Goal: Task Accomplishment & Management: Use online tool/utility

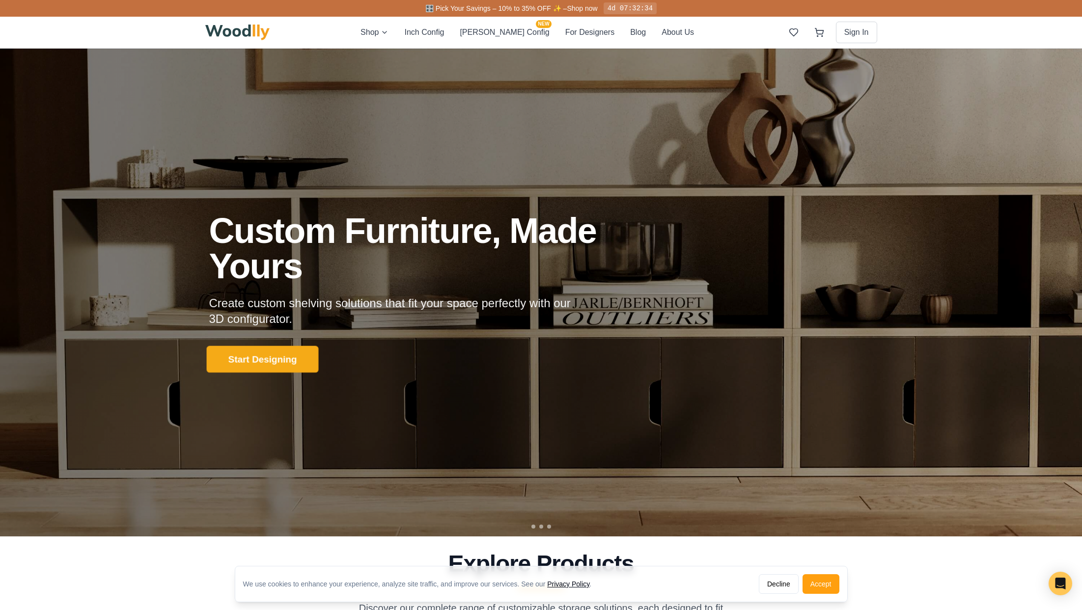
click at [249, 361] on button "Start Designing" at bounding box center [262, 359] width 112 height 27
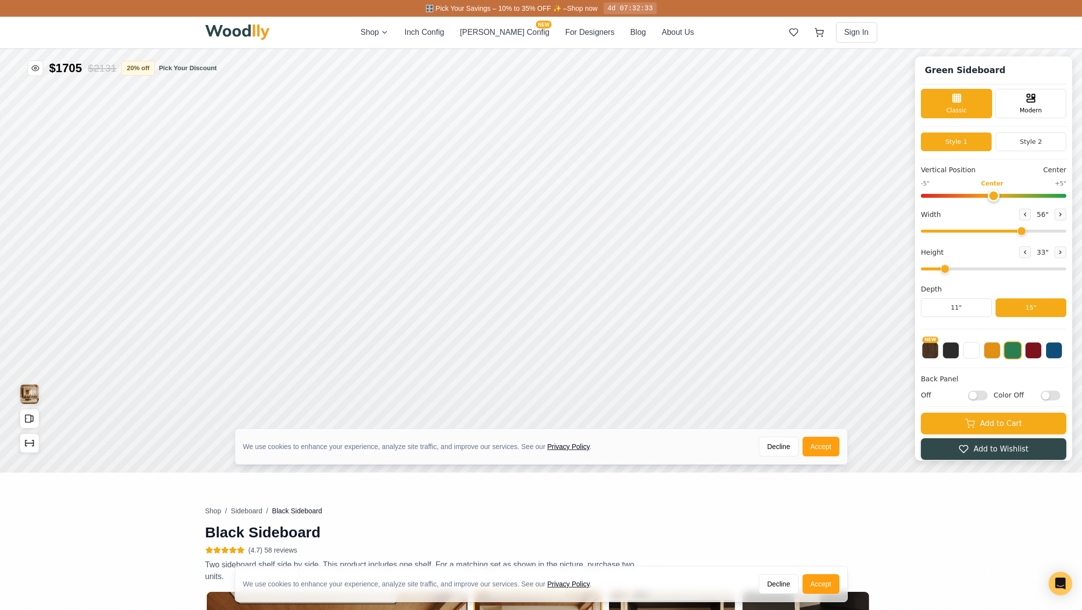
type input "56"
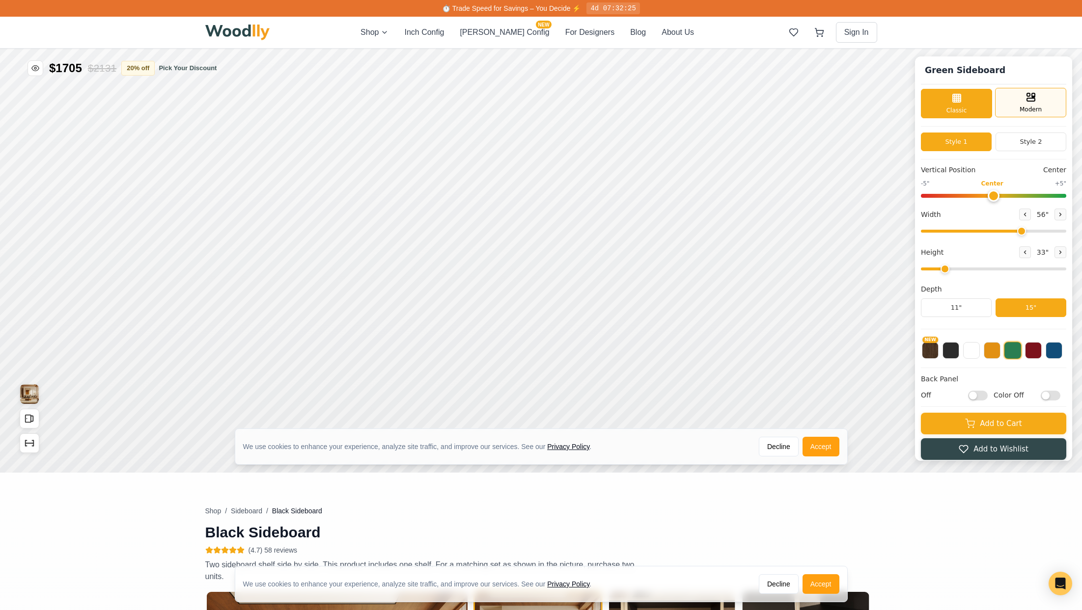
click at [1027, 106] on span "Modern" at bounding box center [1031, 109] width 22 height 9
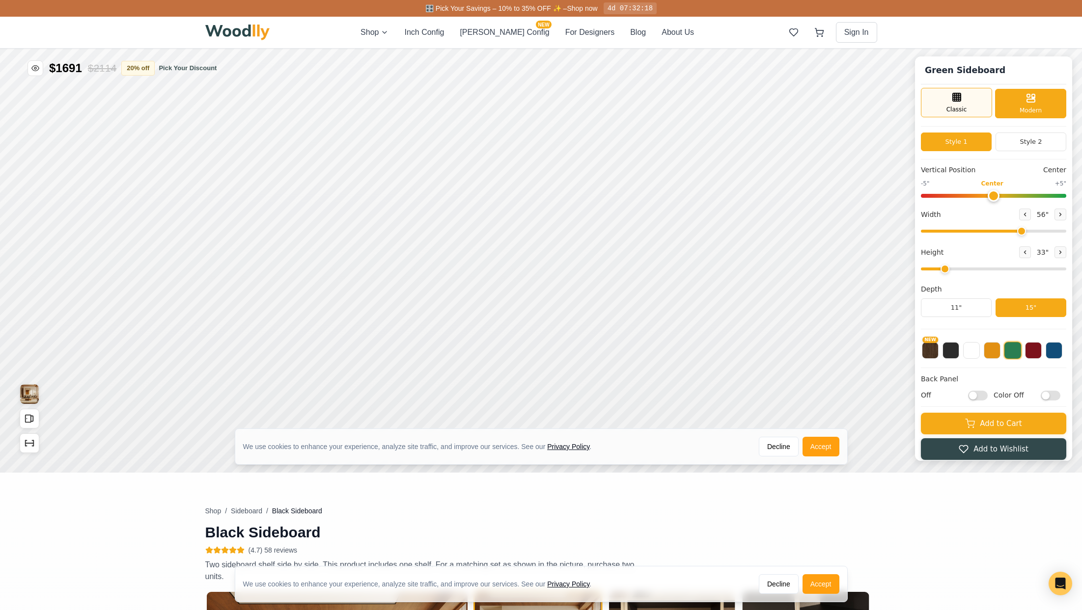
click at [956, 109] on span "Classic" at bounding box center [956, 109] width 21 height 9
click at [1034, 141] on button "Style 2" at bounding box center [1030, 142] width 71 height 19
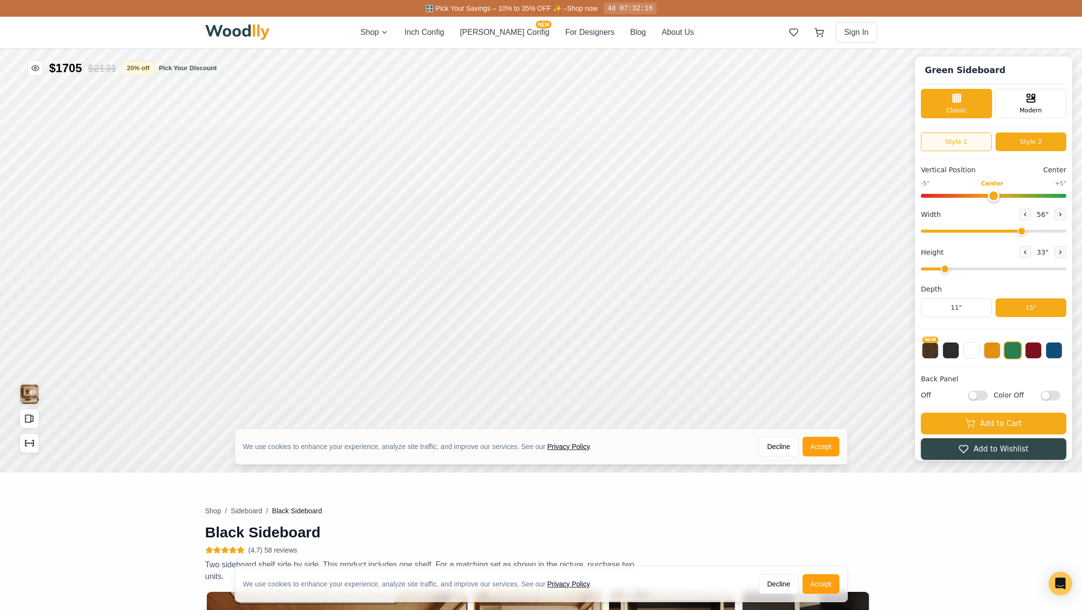
click at [957, 149] on button "Style 1" at bounding box center [956, 142] width 71 height 19
click at [1023, 144] on button "Style 2" at bounding box center [1030, 142] width 71 height 19
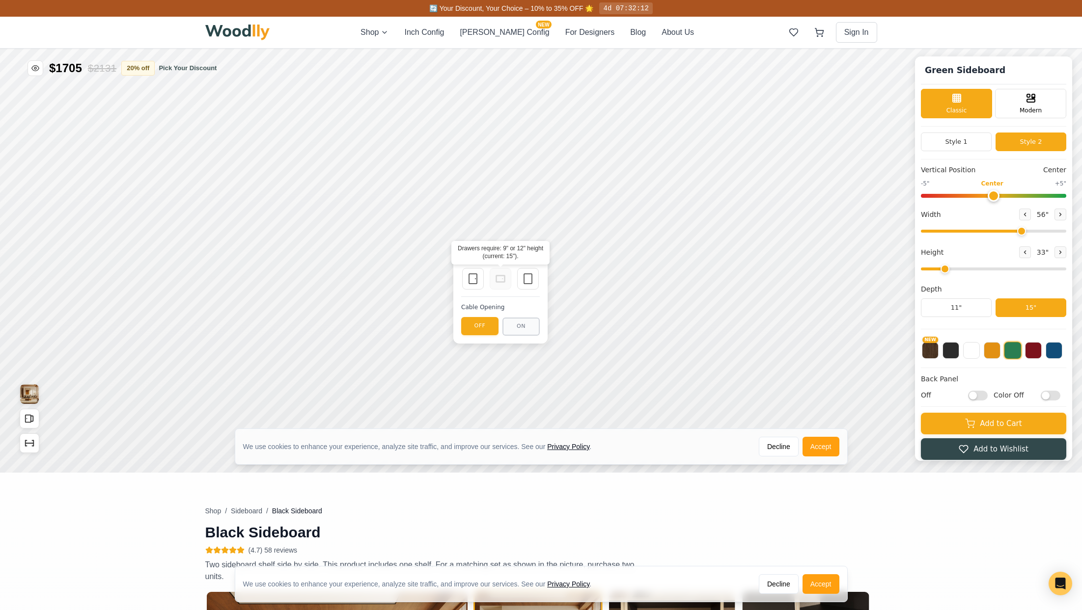
click at [498, 280] on icon at bounding box center [501, 279] width 12 height 12
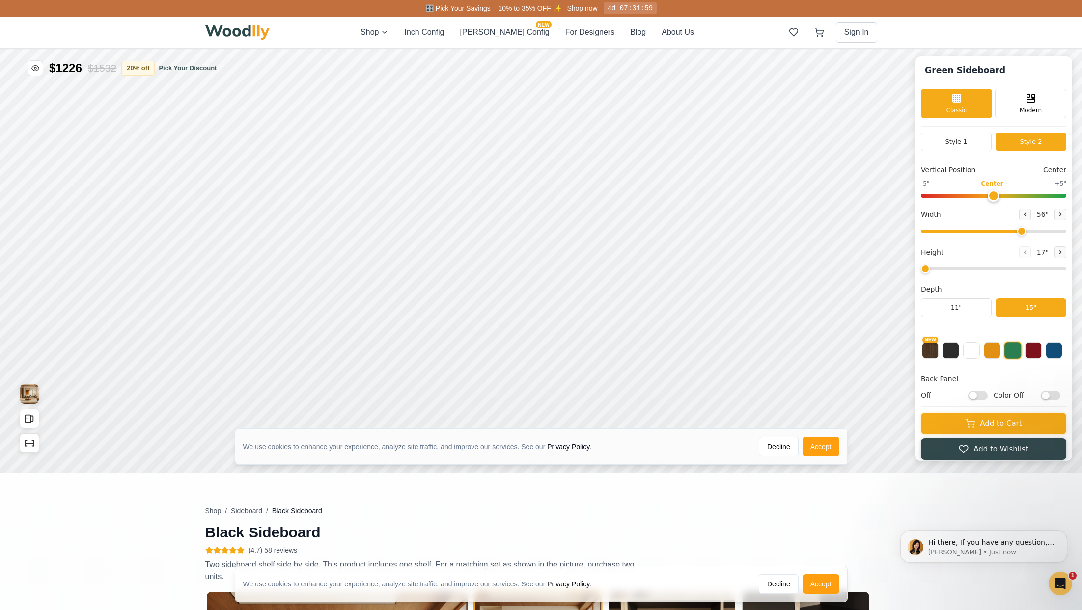
drag, startPoint x: 945, startPoint y: 271, endPoint x: 931, endPoint y: 273, distance: 14.5
click at [931, 271] on input "range" at bounding box center [993, 269] width 145 height 3
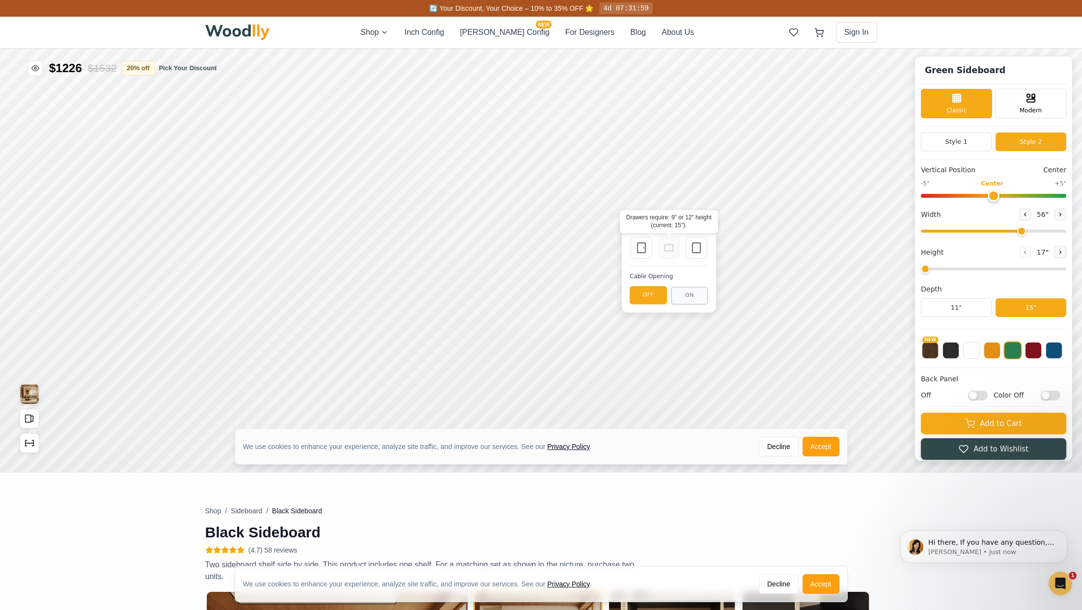
click at [678, 248] on div at bounding box center [669, 248] width 22 height 22
click at [659, 249] on div at bounding box center [669, 248] width 22 height 22
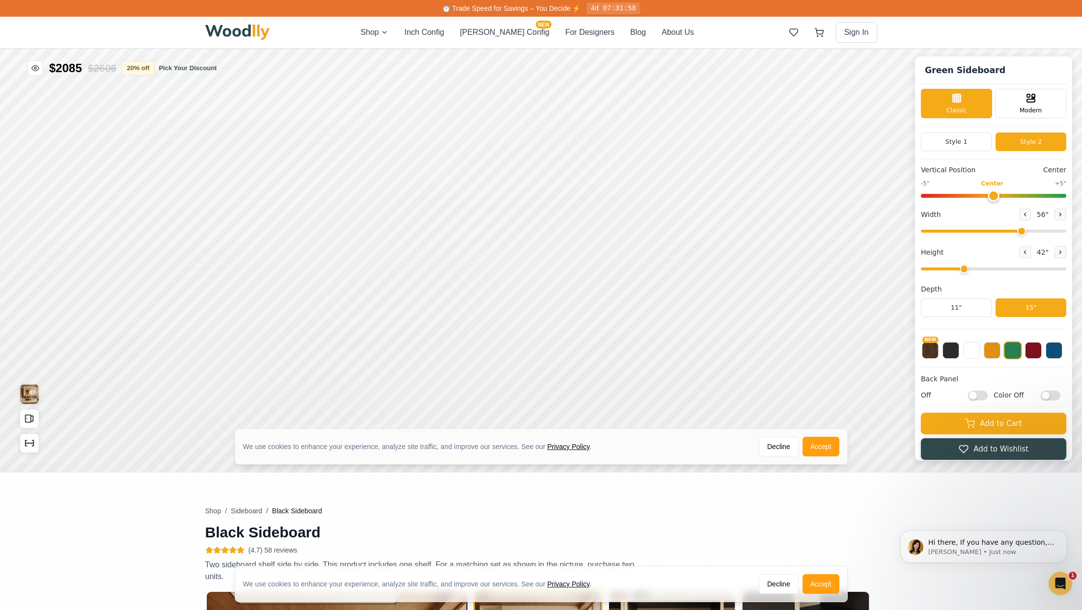
drag, startPoint x: 927, startPoint y: 272, endPoint x: 960, endPoint y: 273, distance: 32.4
click at [960, 271] on input "range" at bounding box center [993, 269] width 145 height 3
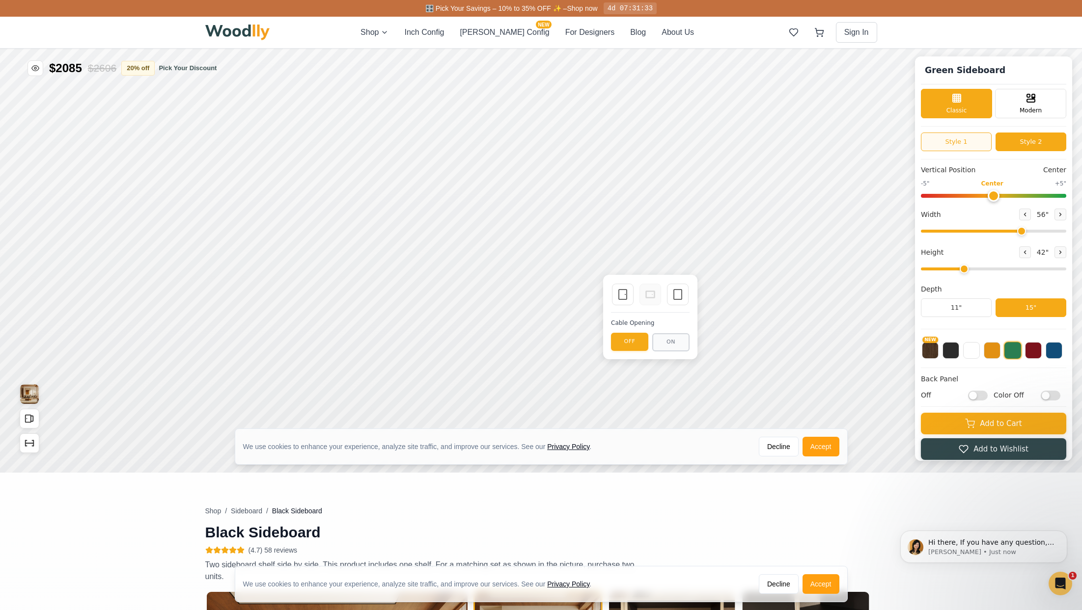
click at [962, 139] on button "Style 1" at bounding box center [956, 142] width 71 height 19
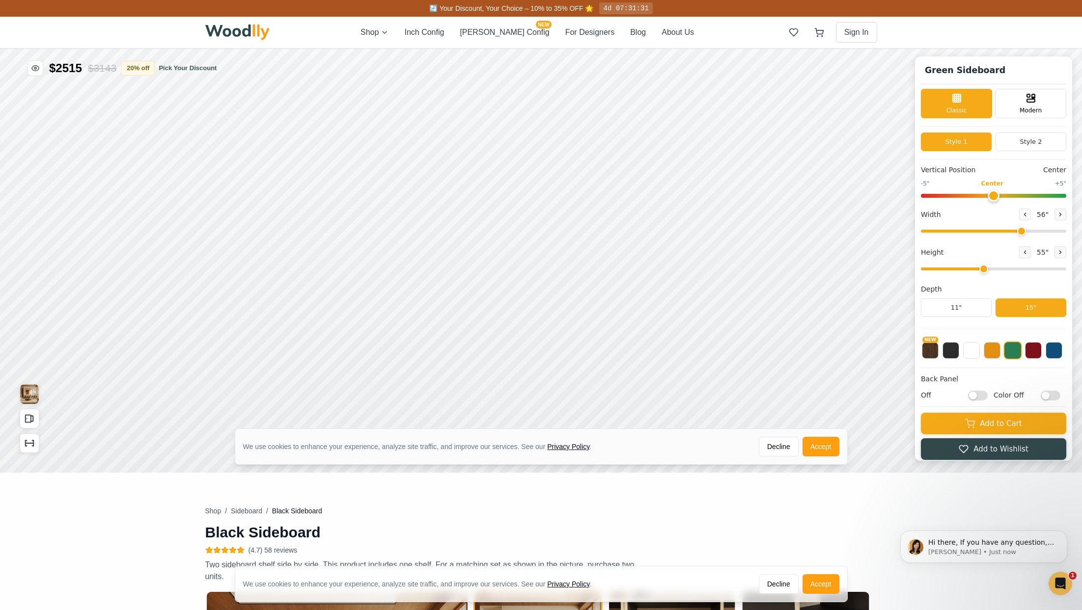
drag, startPoint x: 960, startPoint y: 271, endPoint x: 979, endPoint y: 272, distance: 19.2
type input "4"
click at [979, 271] on input "range" at bounding box center [993, 269] width 145 height 3
click at [580, 210] on icon at bounding box center [579, 209] width 12 height 12
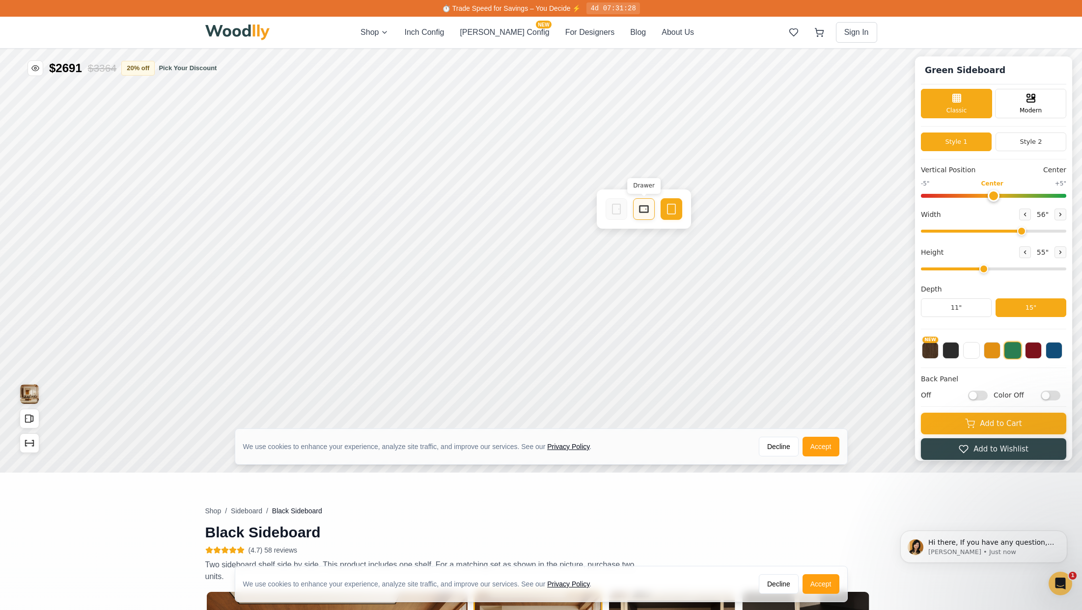
click at [636, 214] on div "Drawer" at bounding box center [644, 209] width 22 height 22
click at [514, 209] on circle at bounding box center [514, 209] width 1 height 1
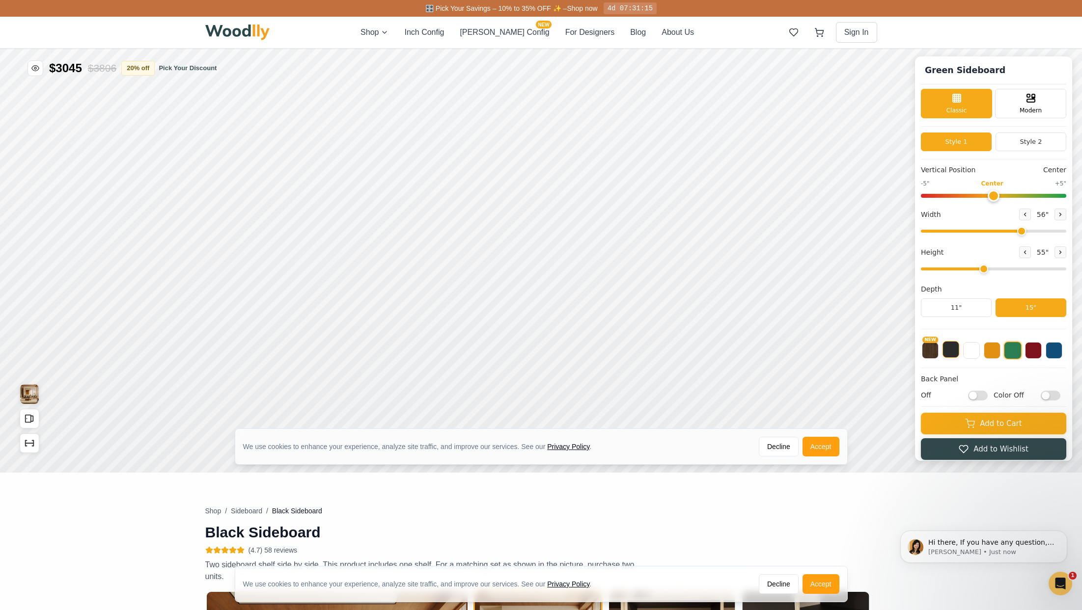
click at [947, 352] on button at bounding box center [950, 349] width 17 height 17
